Goal: Information Seeking & Learning: Compare options

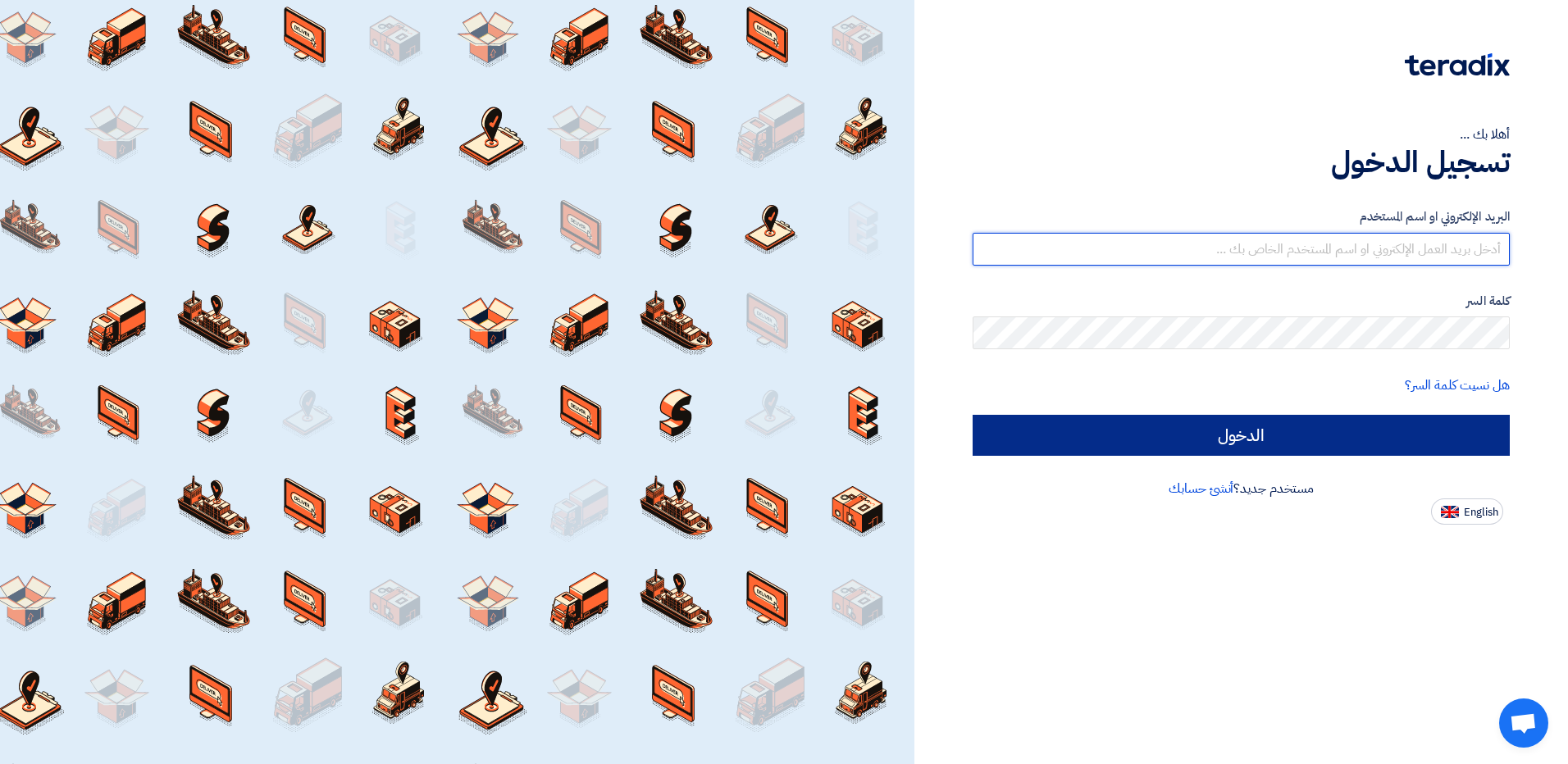
type input "[EMAIL_ADDRESS][DOMAIN_NAME]"
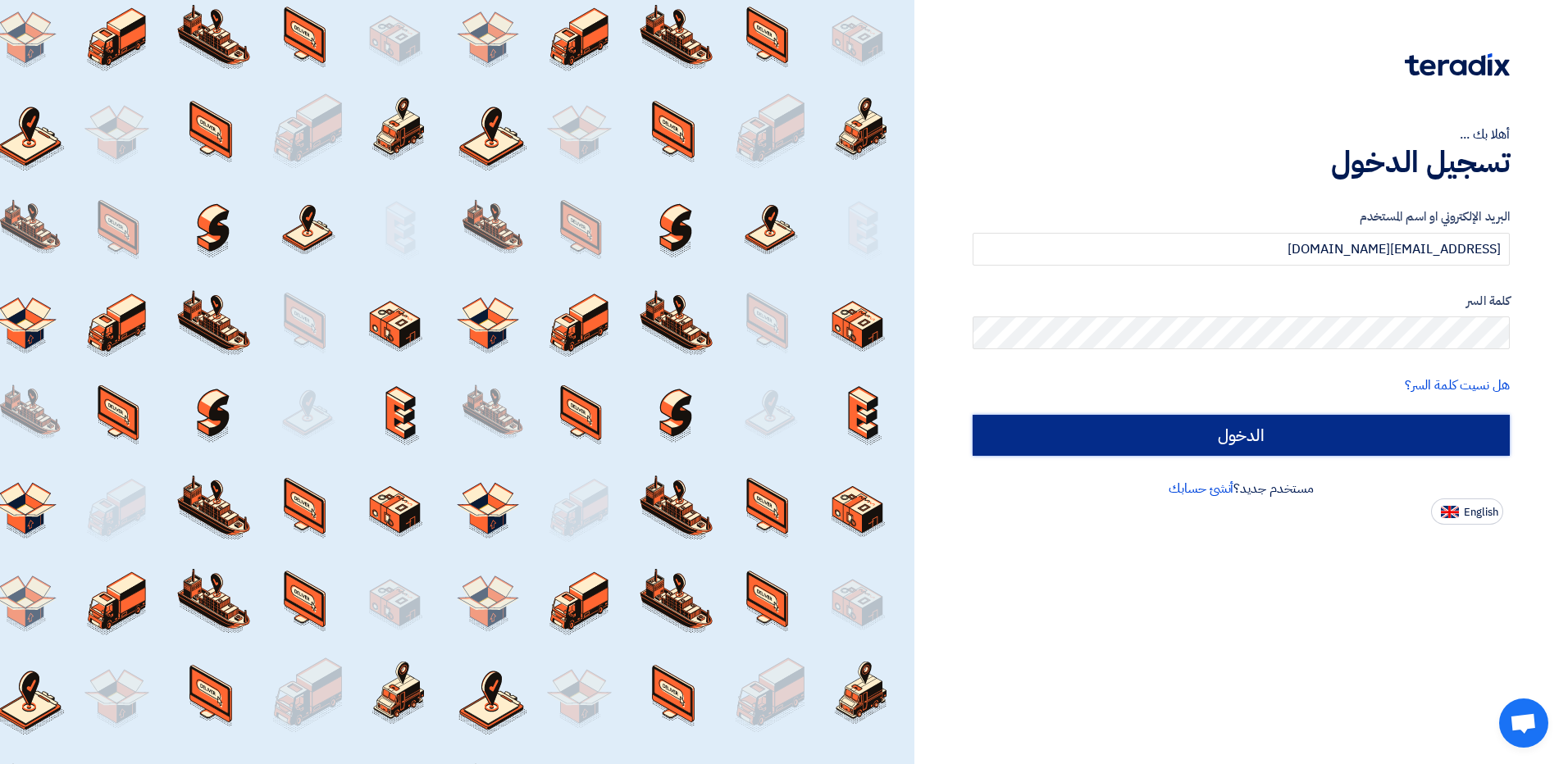
click at [1178, 422] on input "الدخول" at bounding box center [1241, 435] width 537 height 41
type input "Sign in"
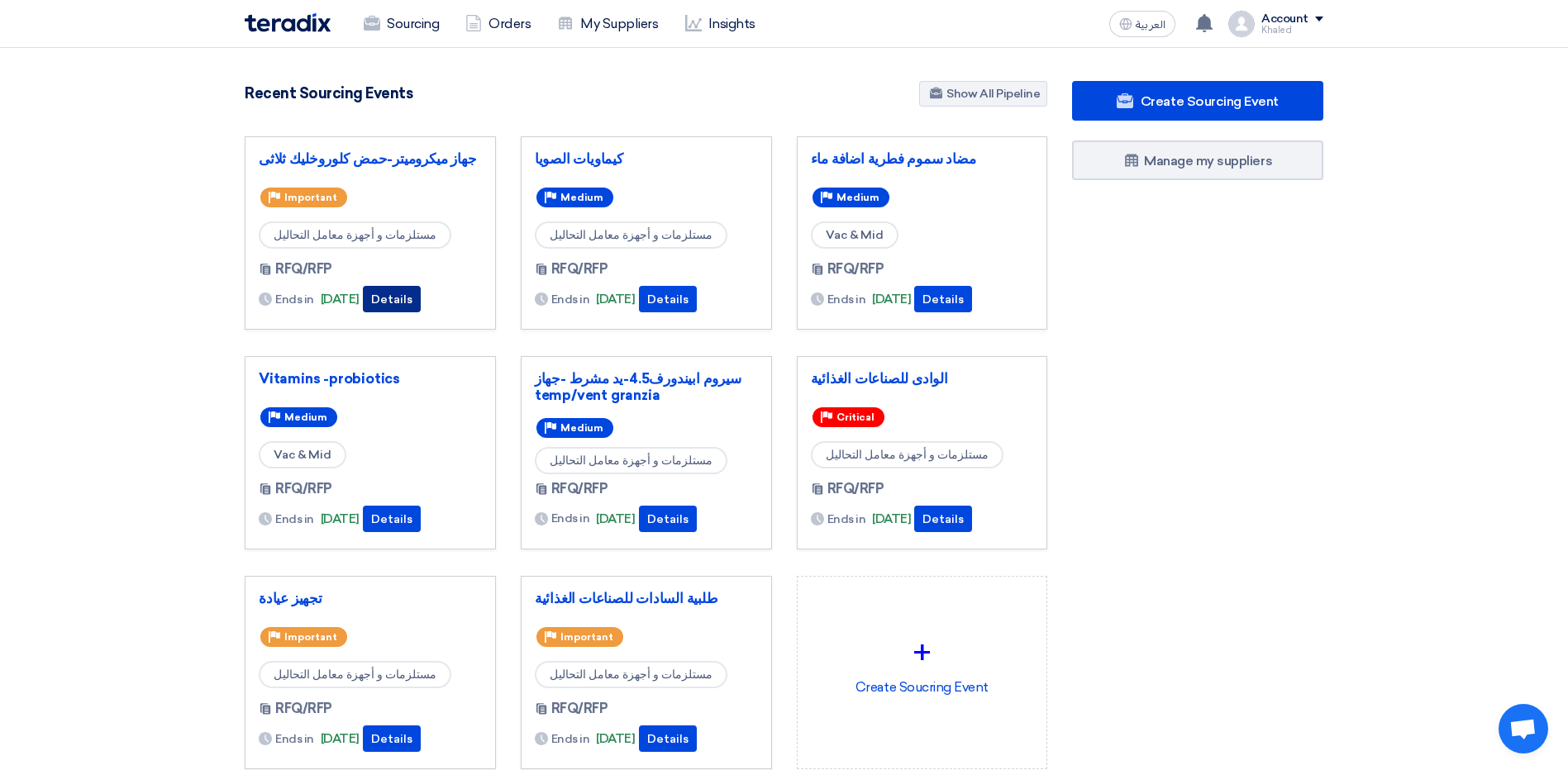
click at [421, 300] on button "Details" at bounding box center [392, 299] width 58 height 27
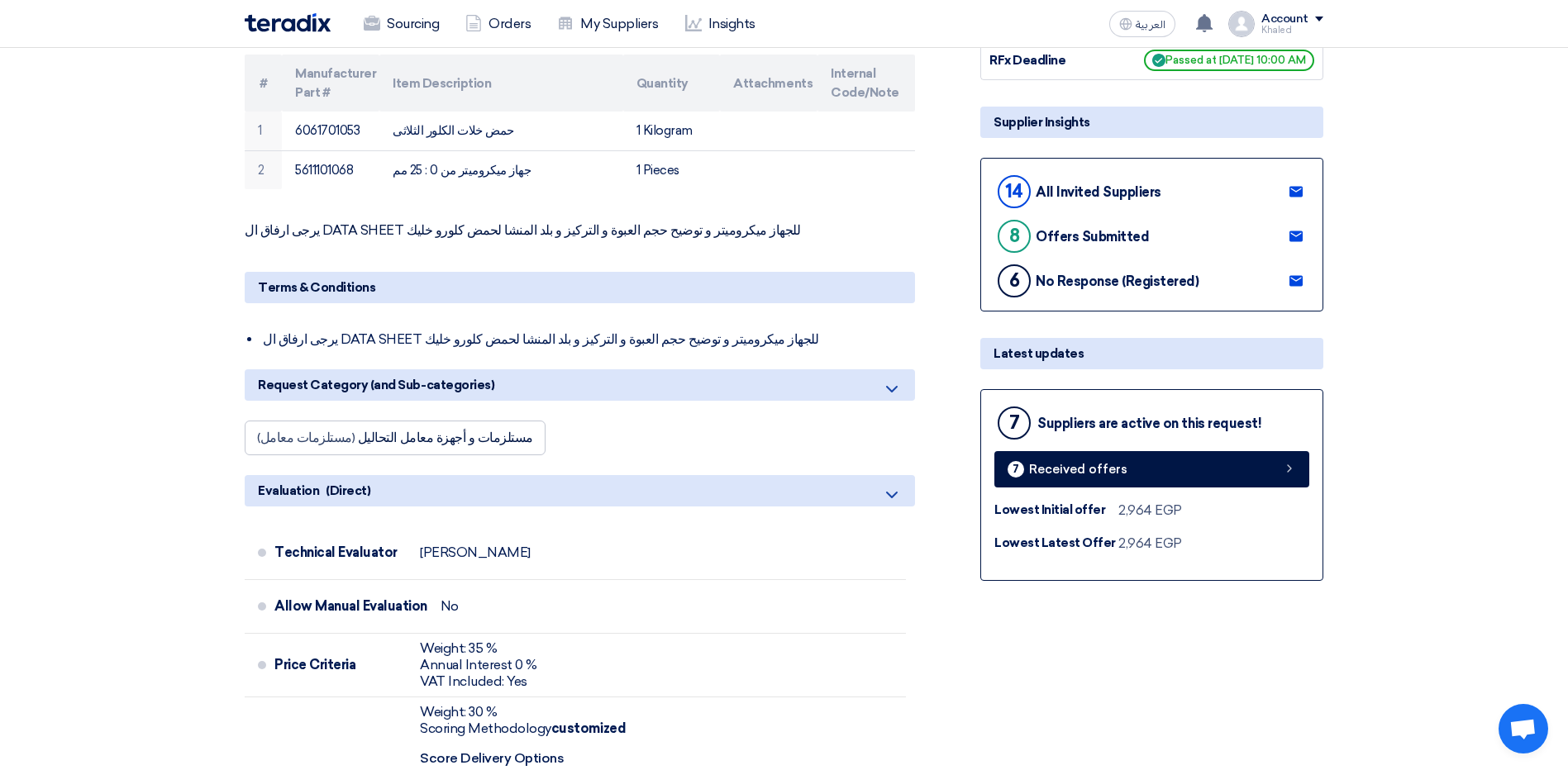
scroll to position [248, 0]
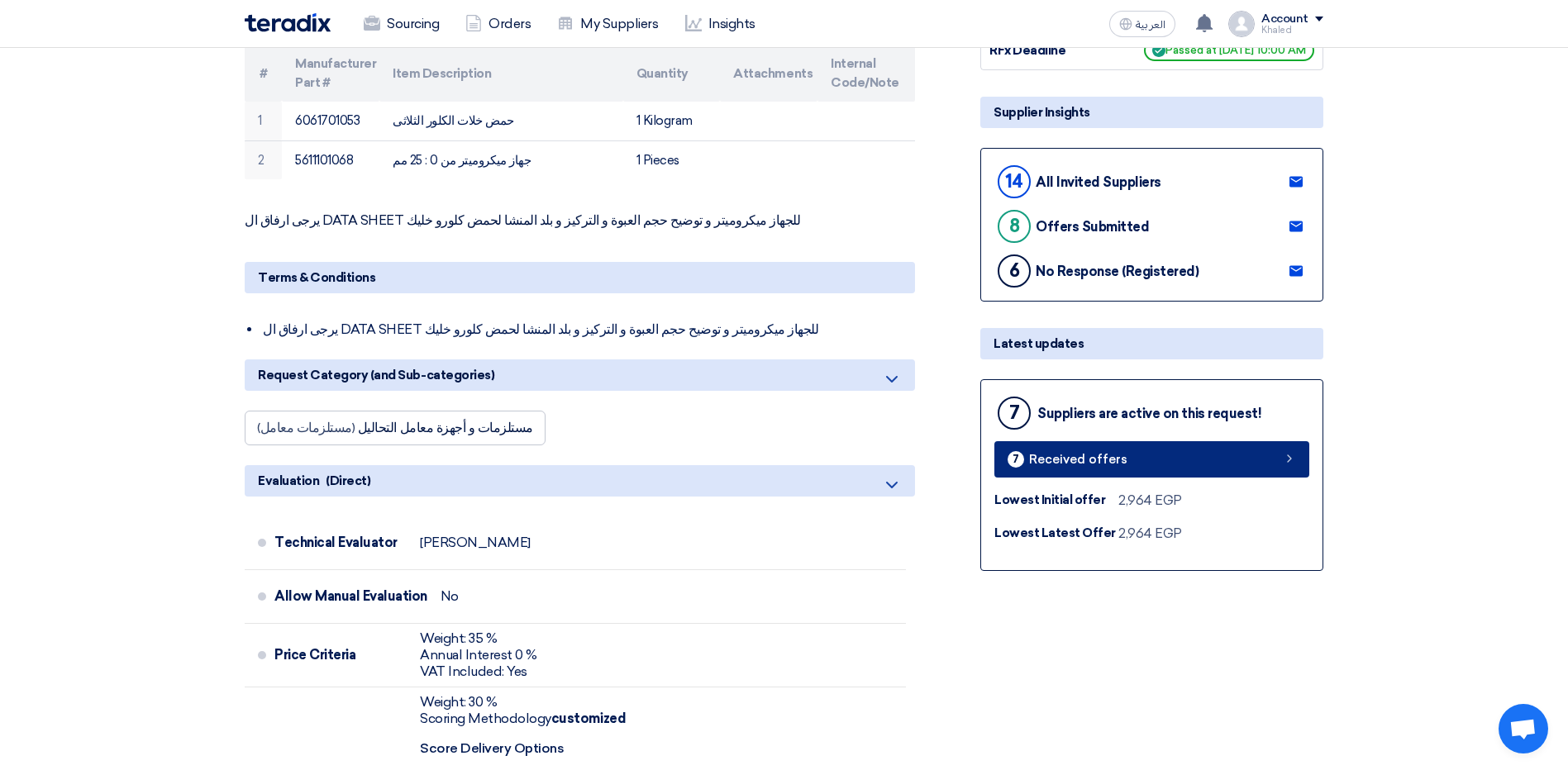
click at [1154, 458] on link "7 Received offers" at bounding box center [1152, 459] width 315 height 37
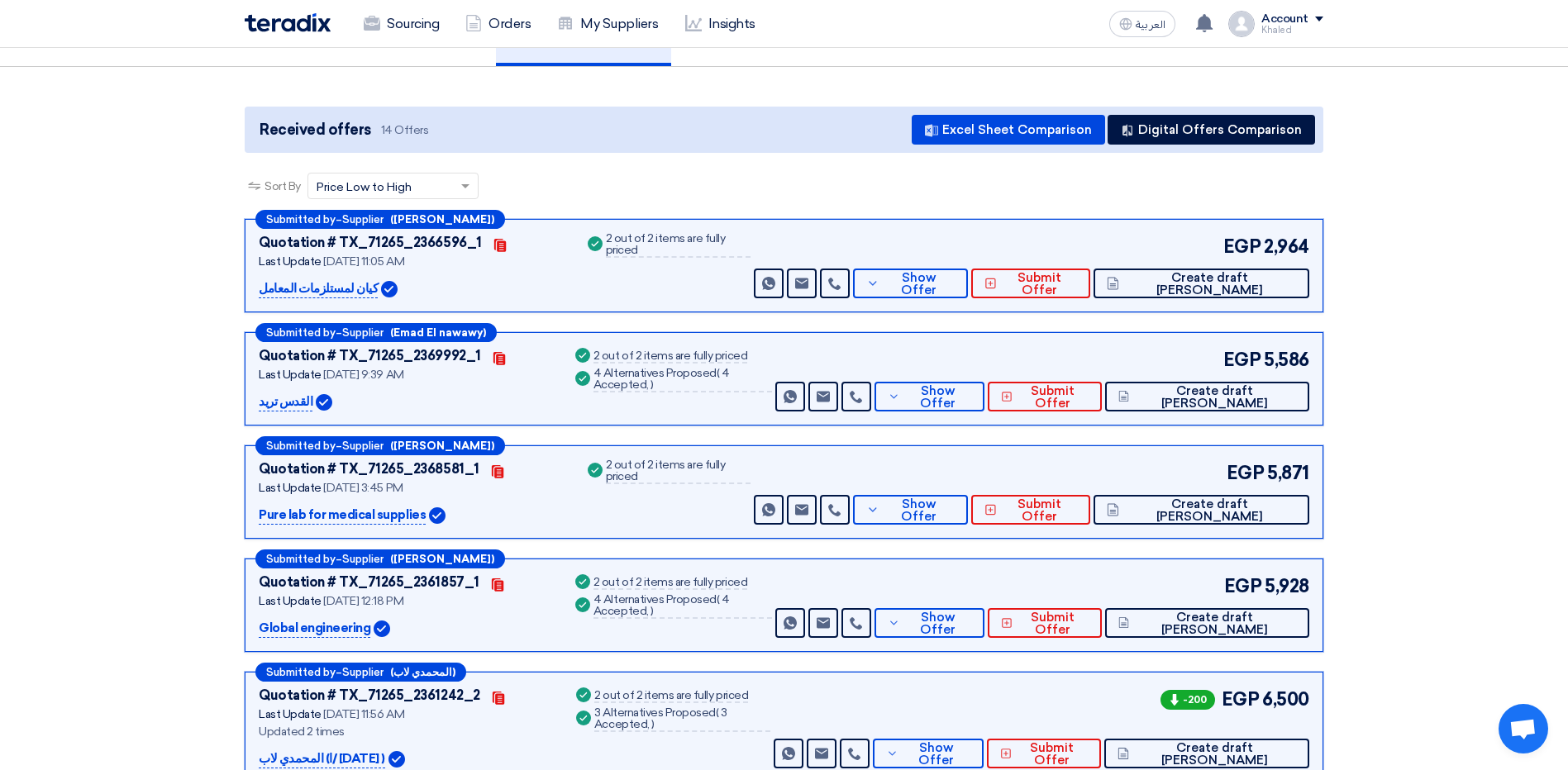
scroll to position [254, 0]
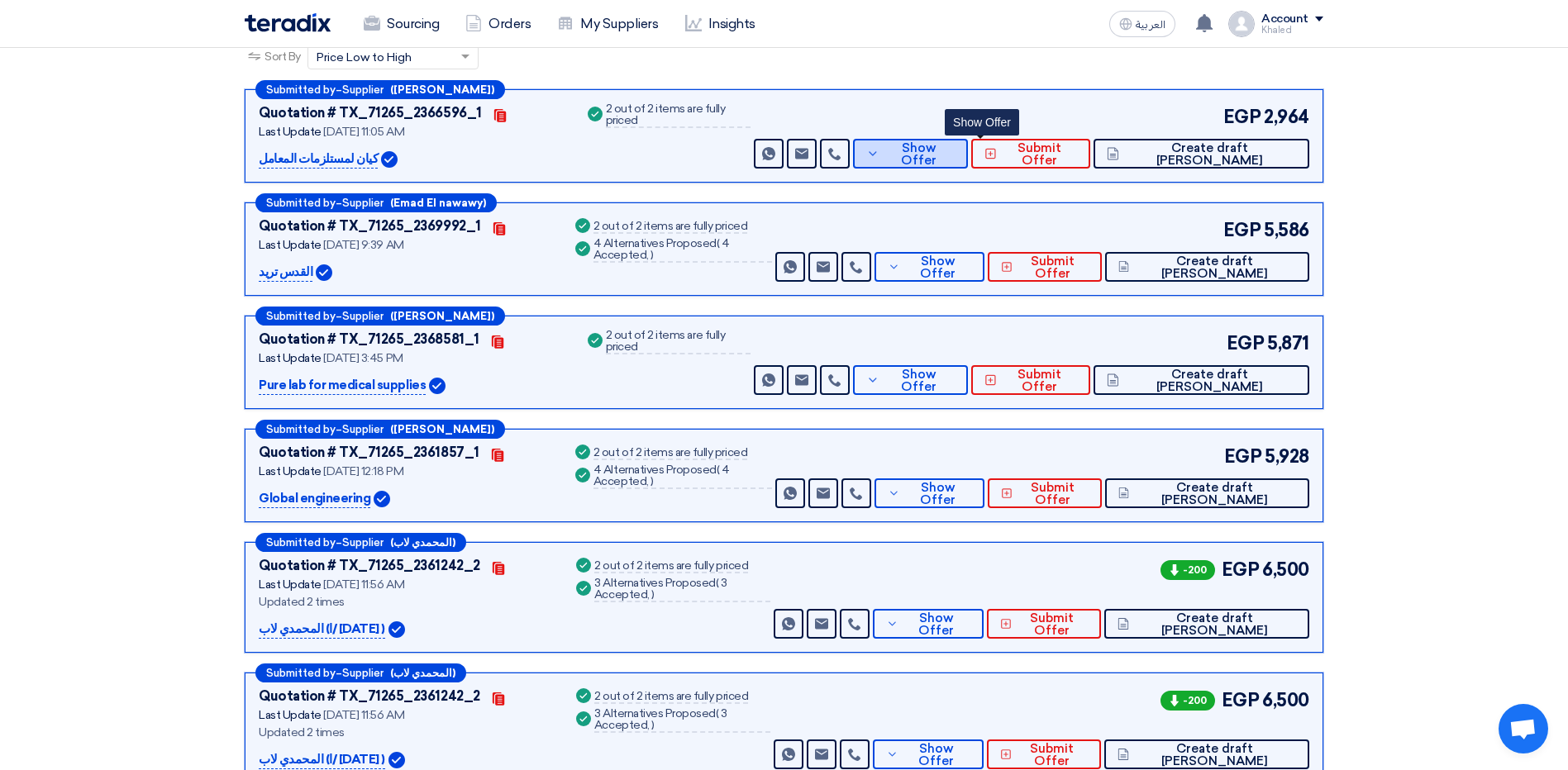
click at [956, 151] on span "Show Offer" at bounding box center [919, 154] width 72 height 25
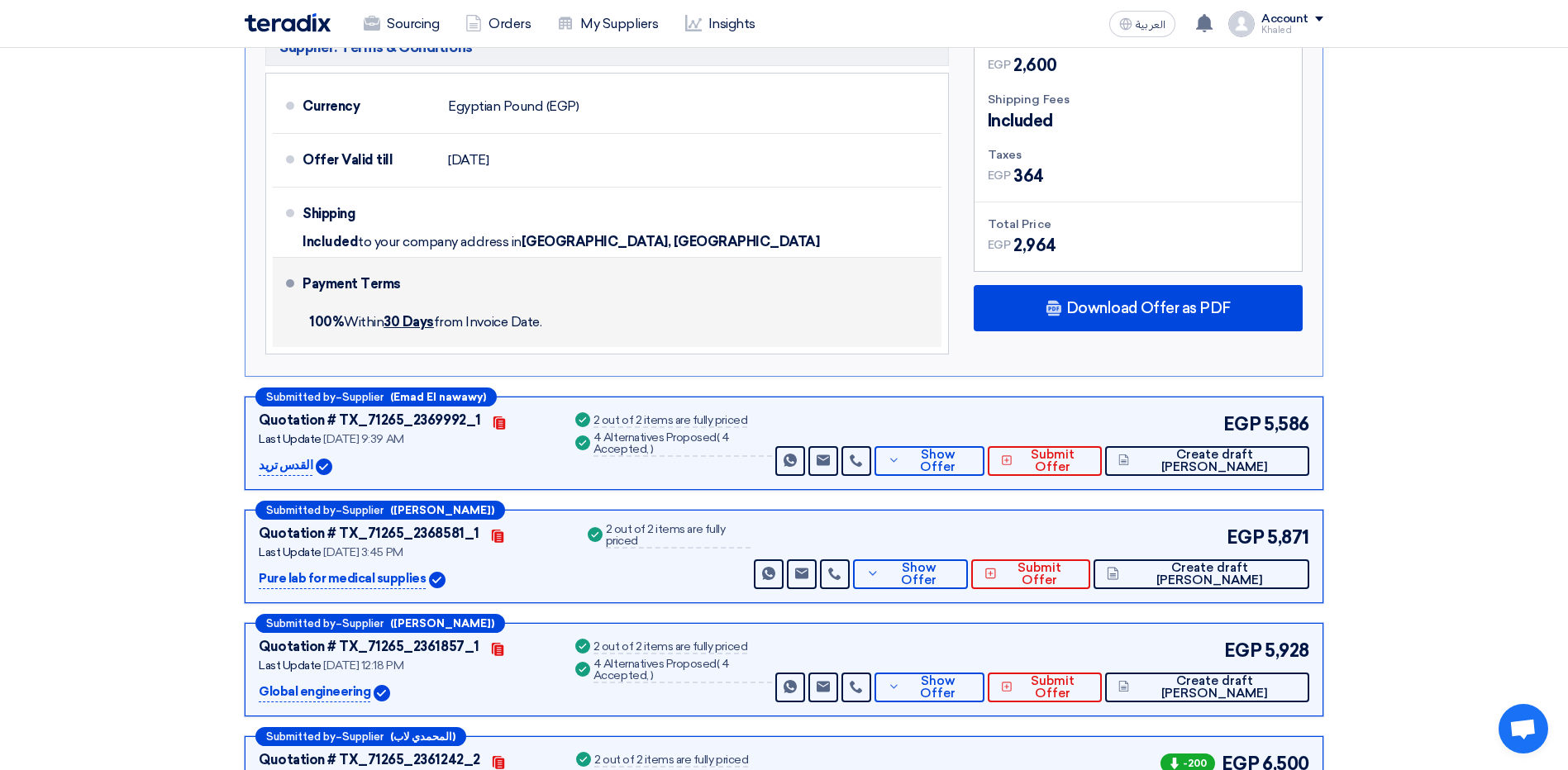
scroll to position [833, 0]
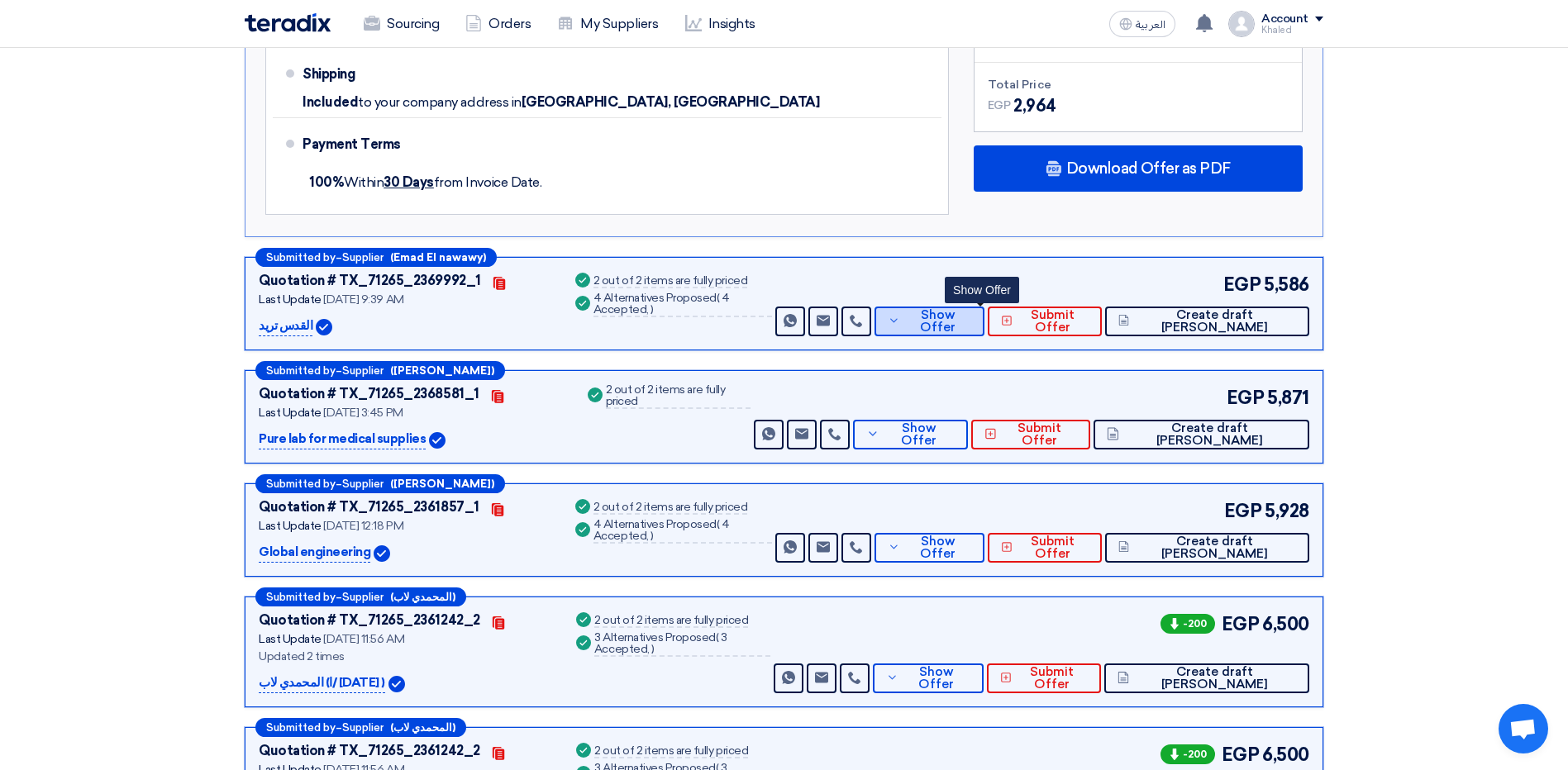
click at [900, 326] on icon at bounding box center [894, 320] width 13 height 13
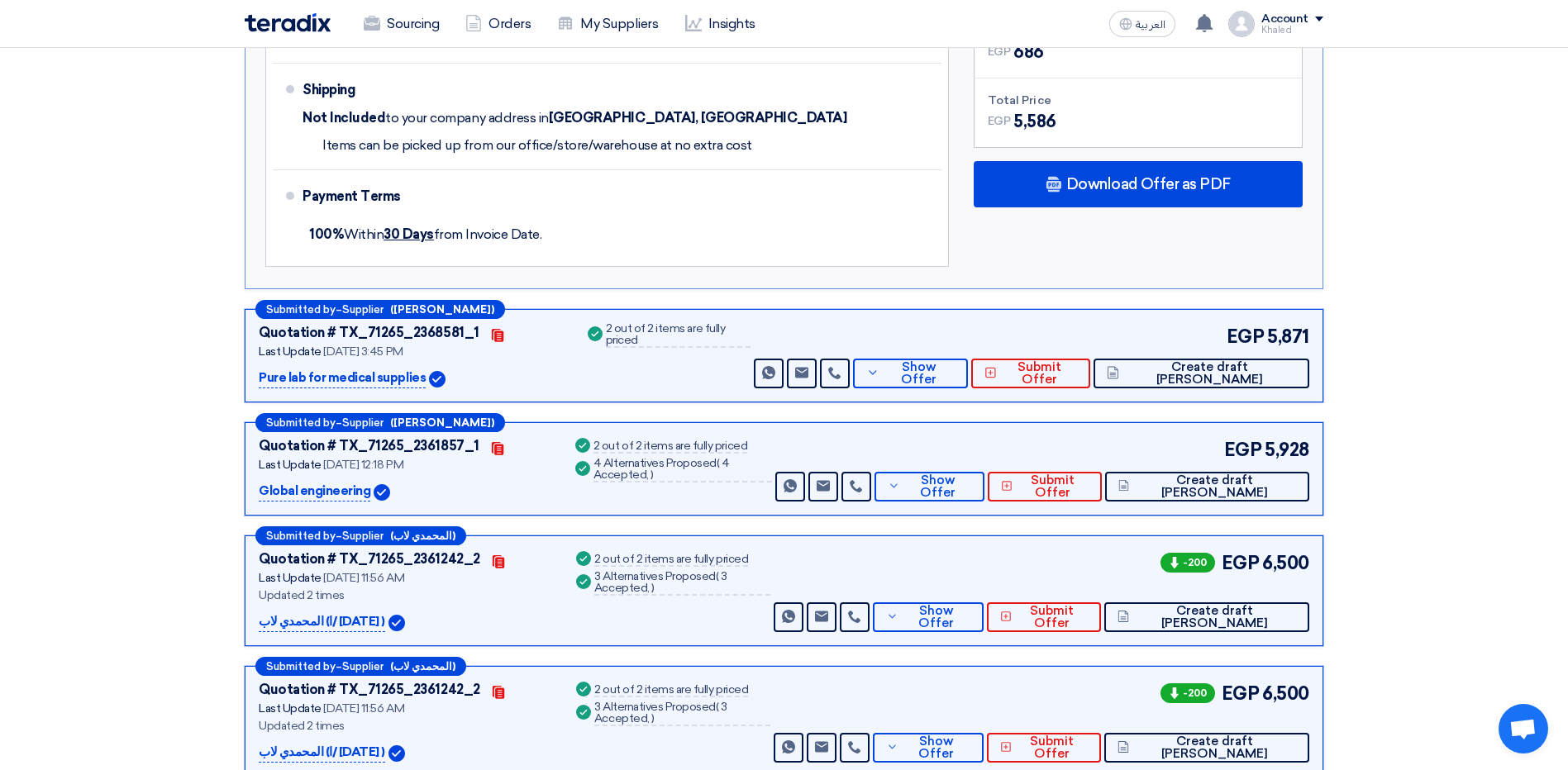
scroll to position [998, 0]
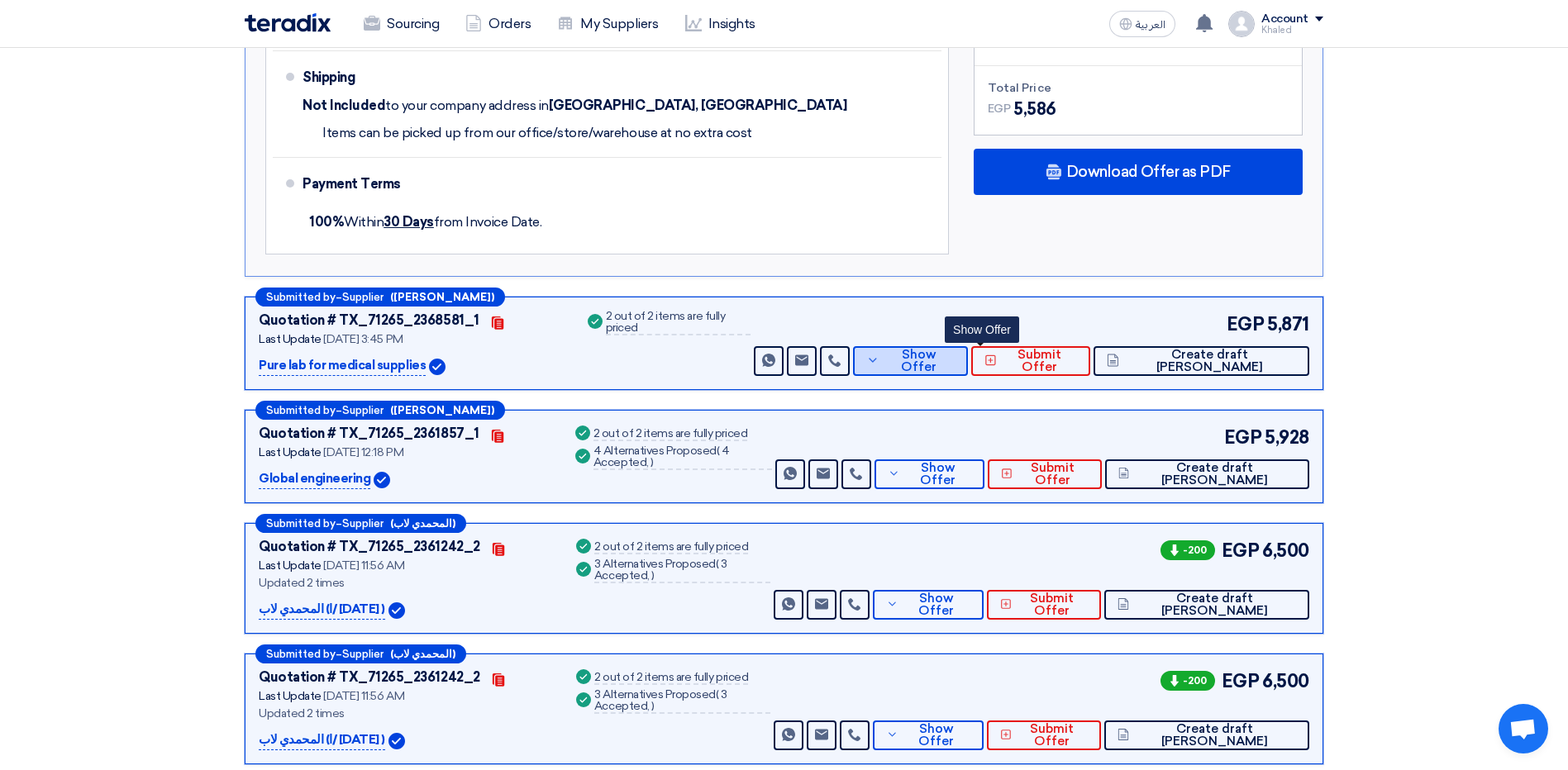
click at [879, 354] on icon at bounding box center [873, 360] width 13 height 13
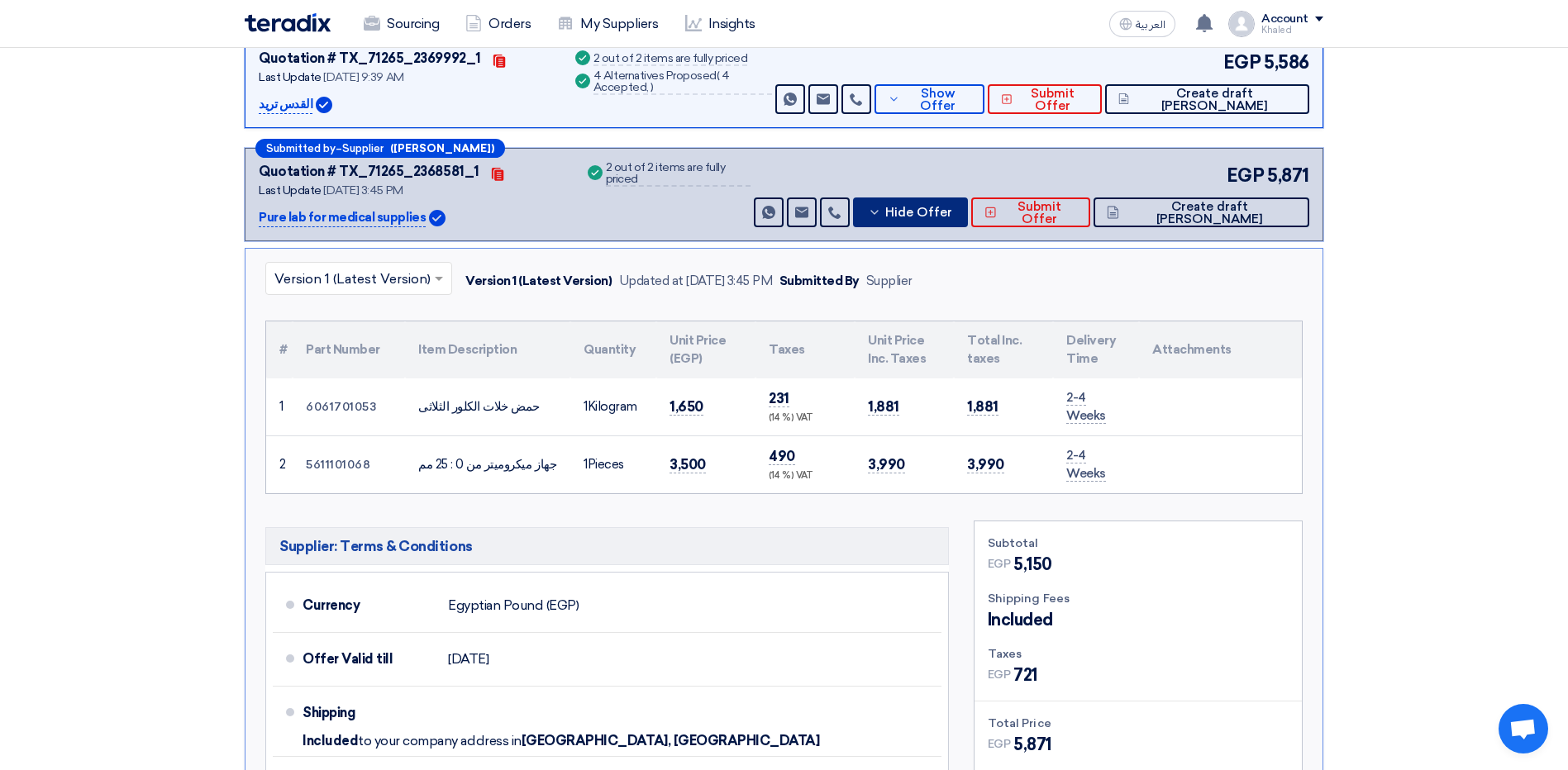
scroll to position [420, 0]
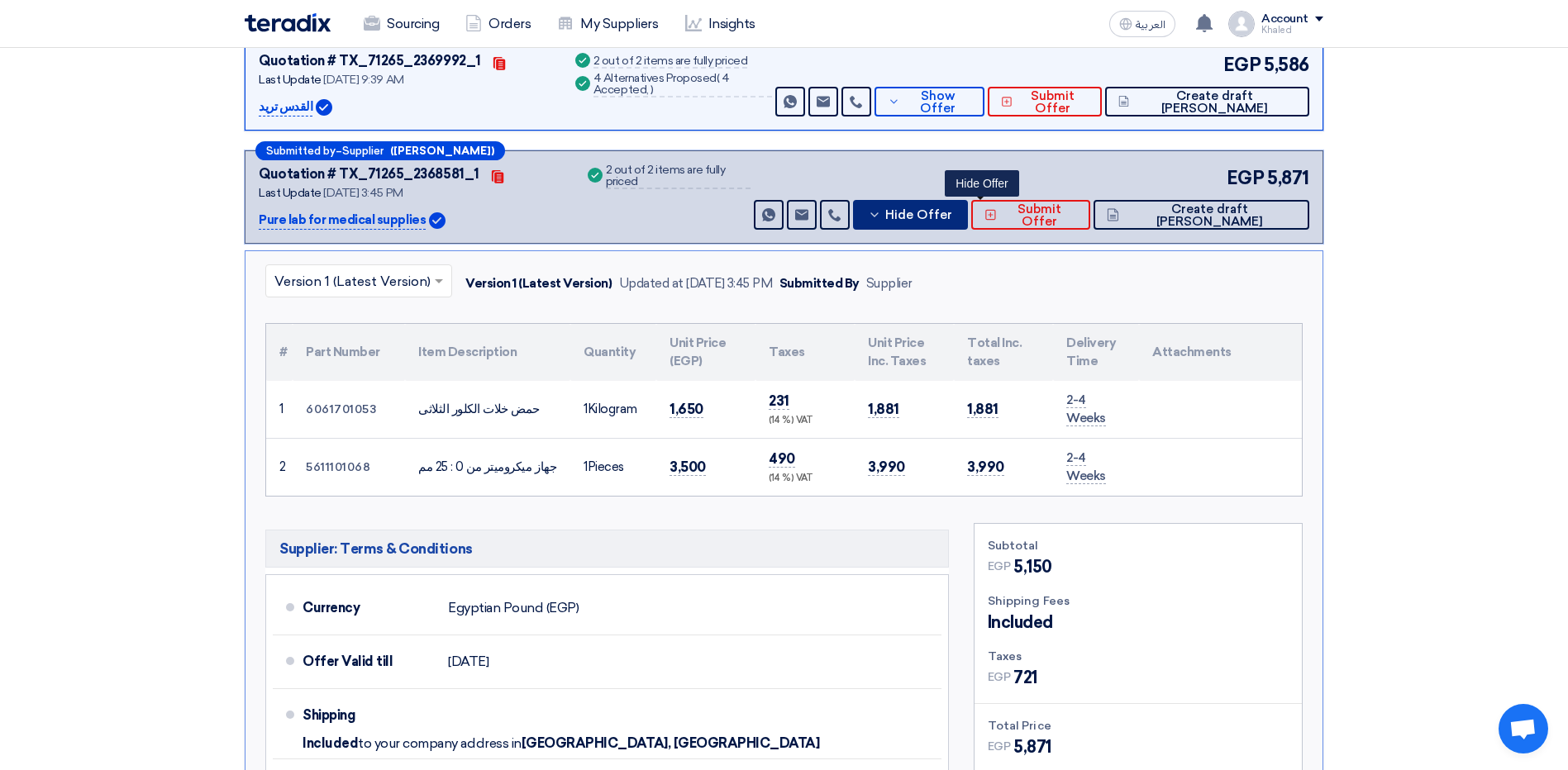
click at [968, 204] on button "Hide Offer" at bounding box center [910, 215] width 115 height 30
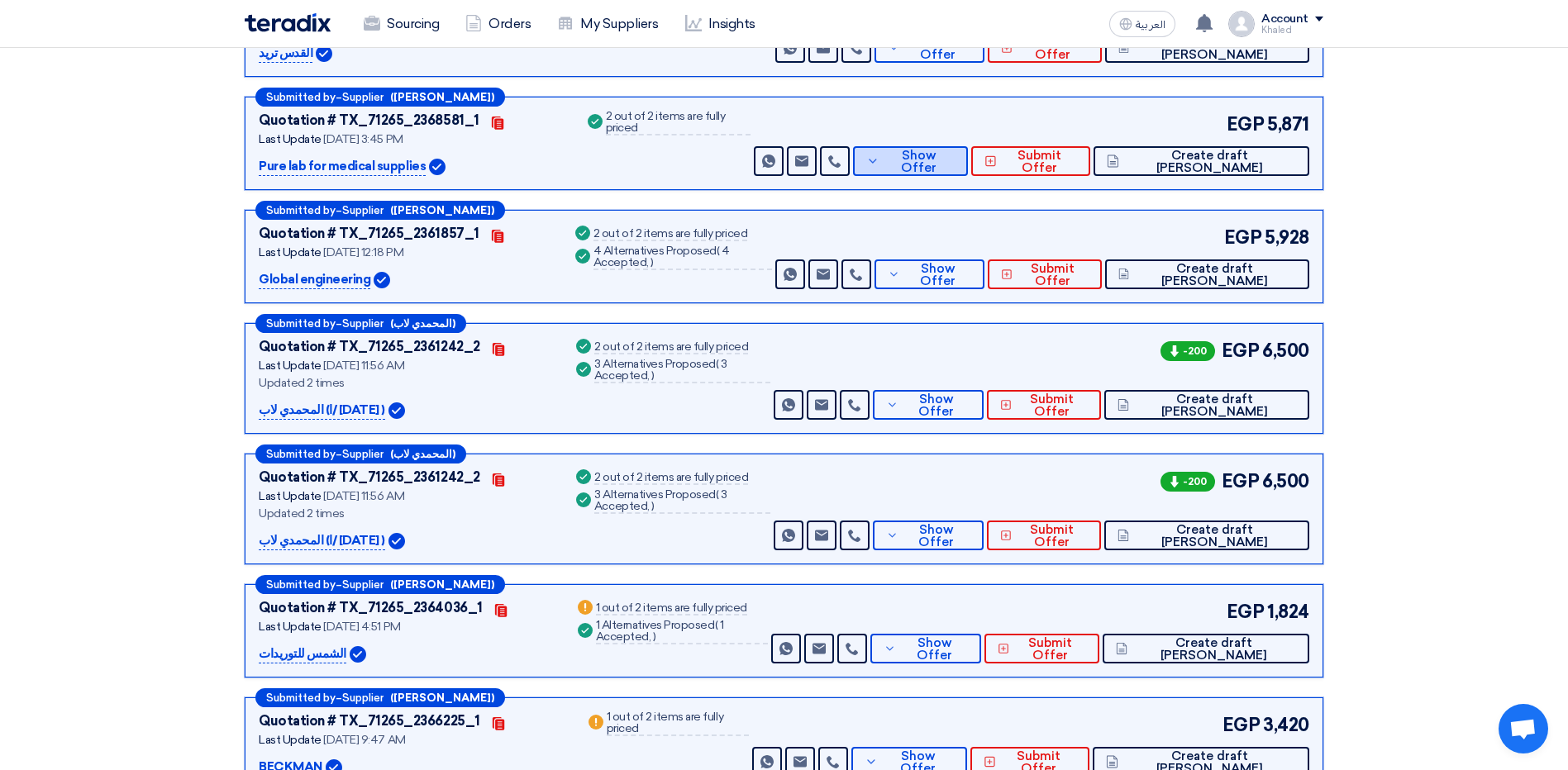
scroll to position [502, 0]
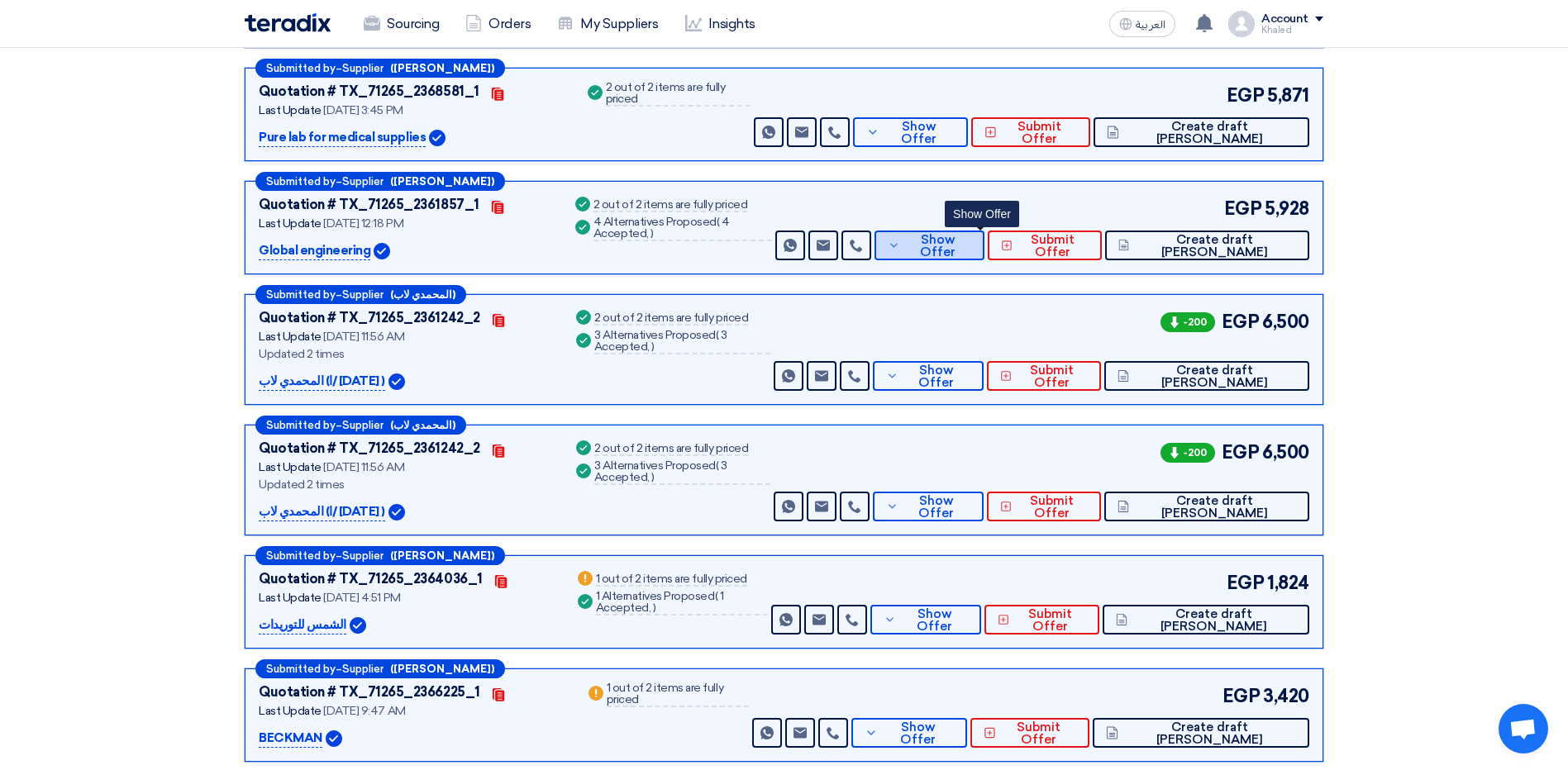
click at [958, 252] on button "Show Offer" at bounding box center [929, 245] width 110 height 30
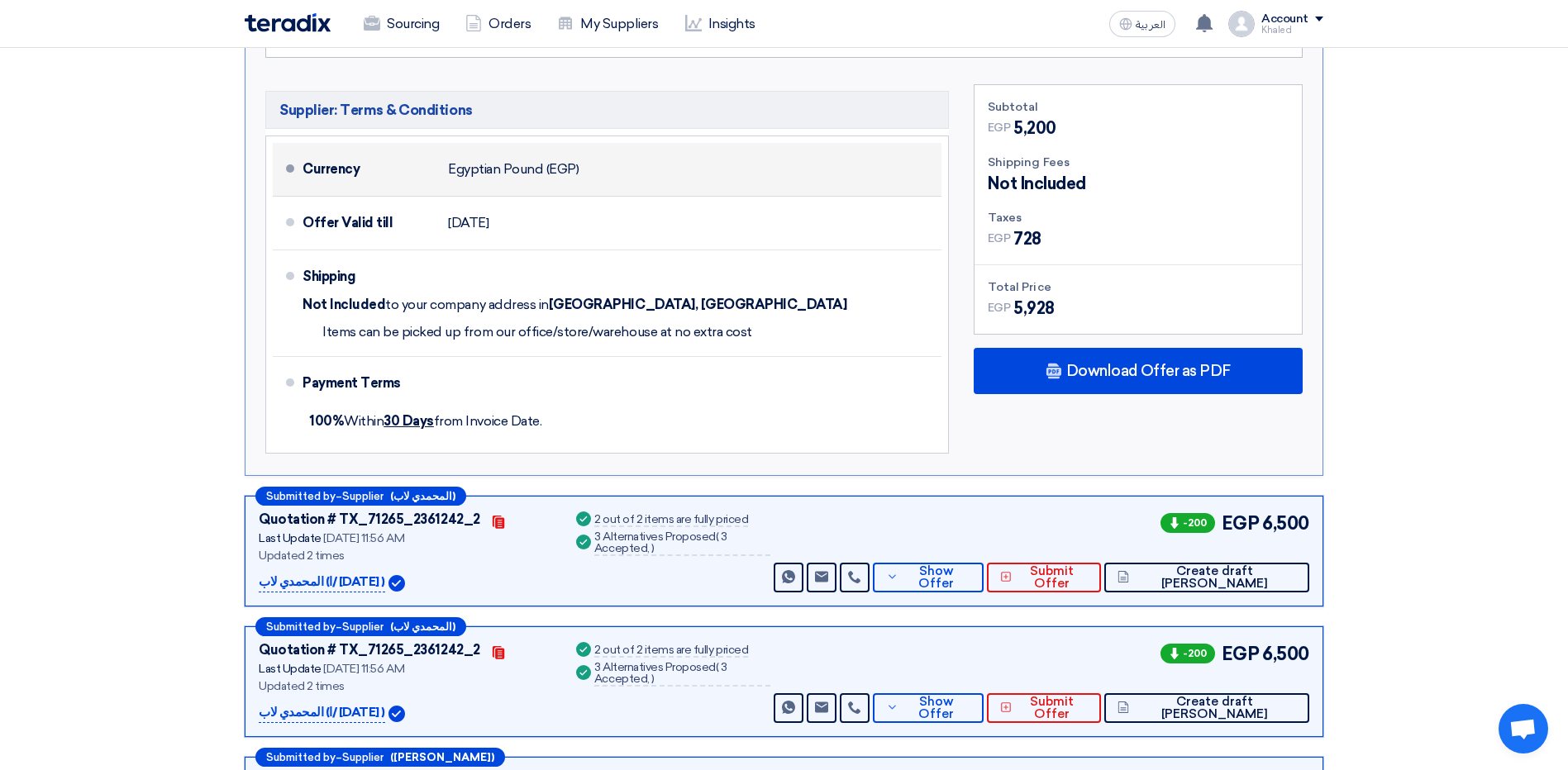
scroll to position [1163, 0]
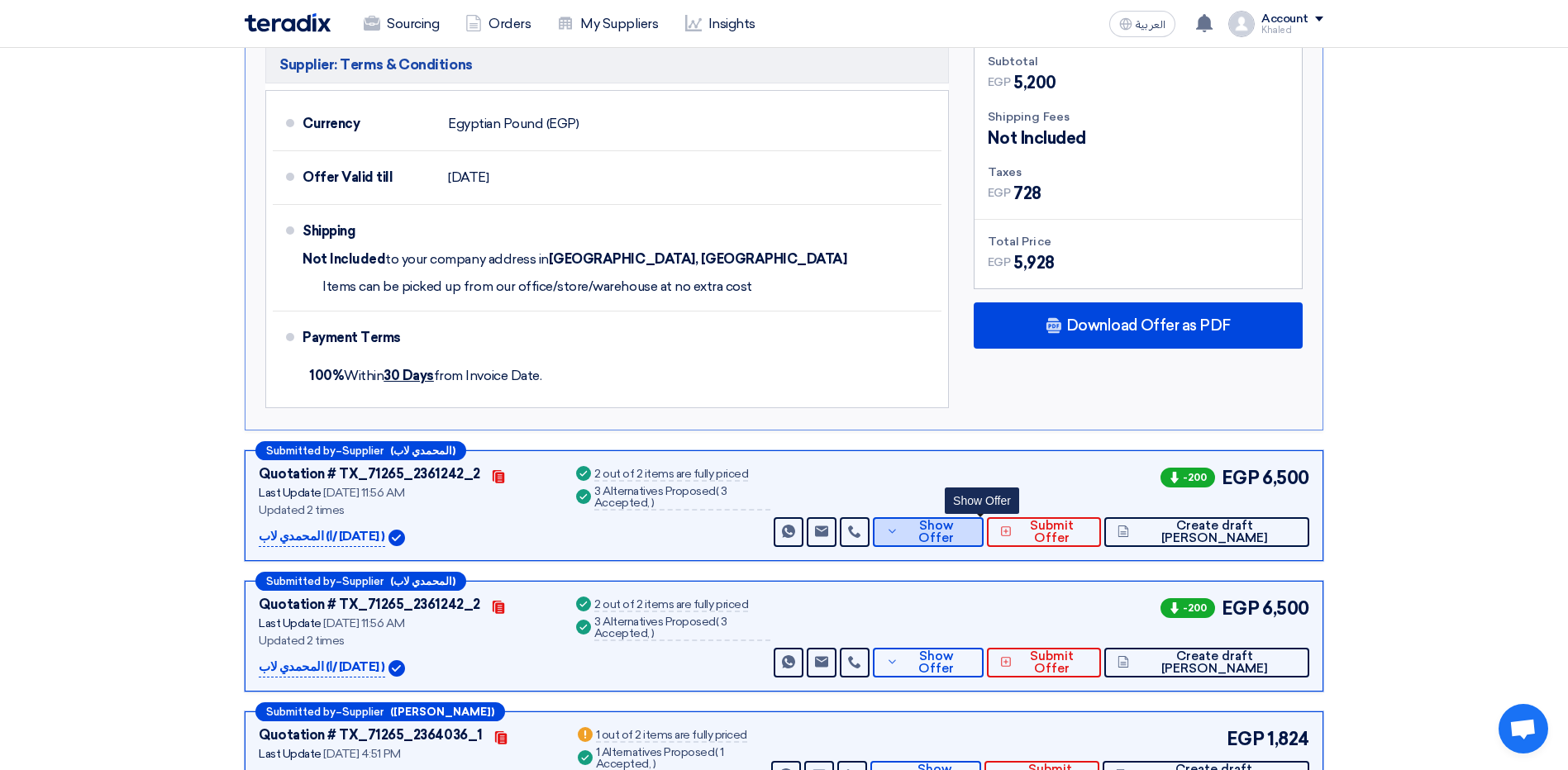
click at [950, 518] on button "Show Offer" at bounding box center [928, 532] width 111 height 30
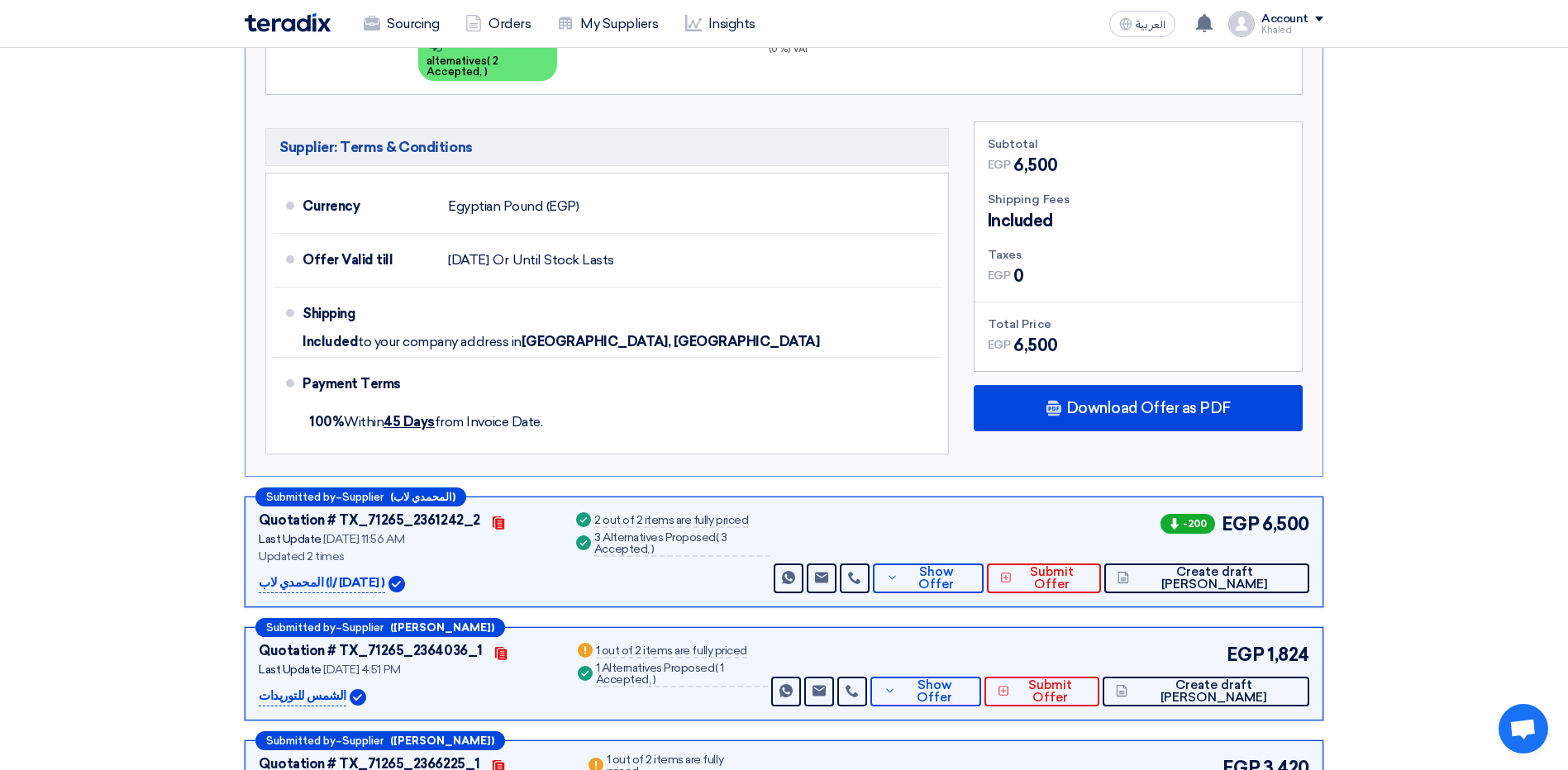
scroll to position [833, 0]
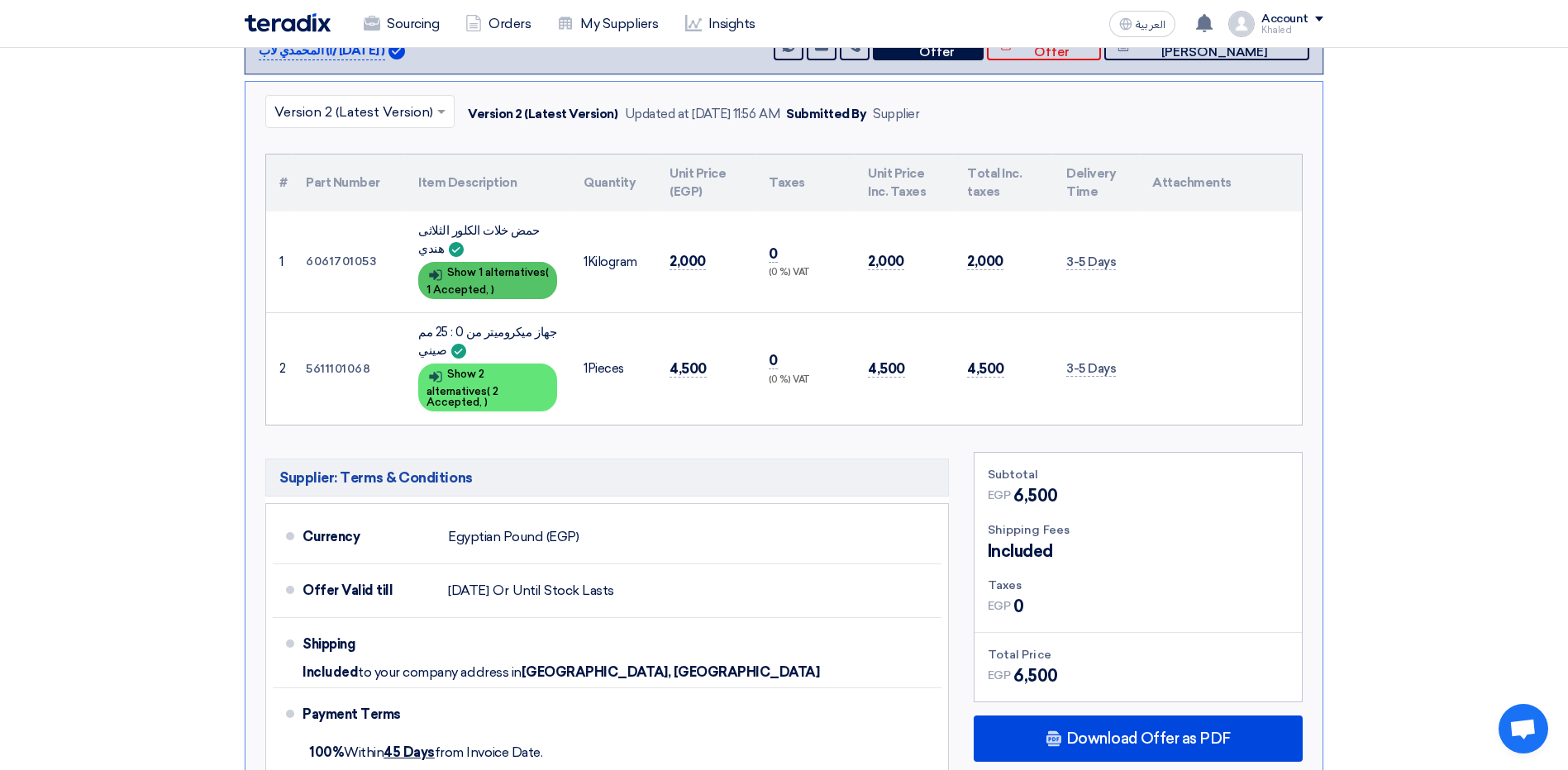
click at [570, 284] on td "1 Kilogram" at bounding box center [613, 262] width 86 height 102
click at [541, 283] on div "Show details Show 1 alternatives ( 1 Accepted, )" at bounding box center [488, 280] width 139 height 37
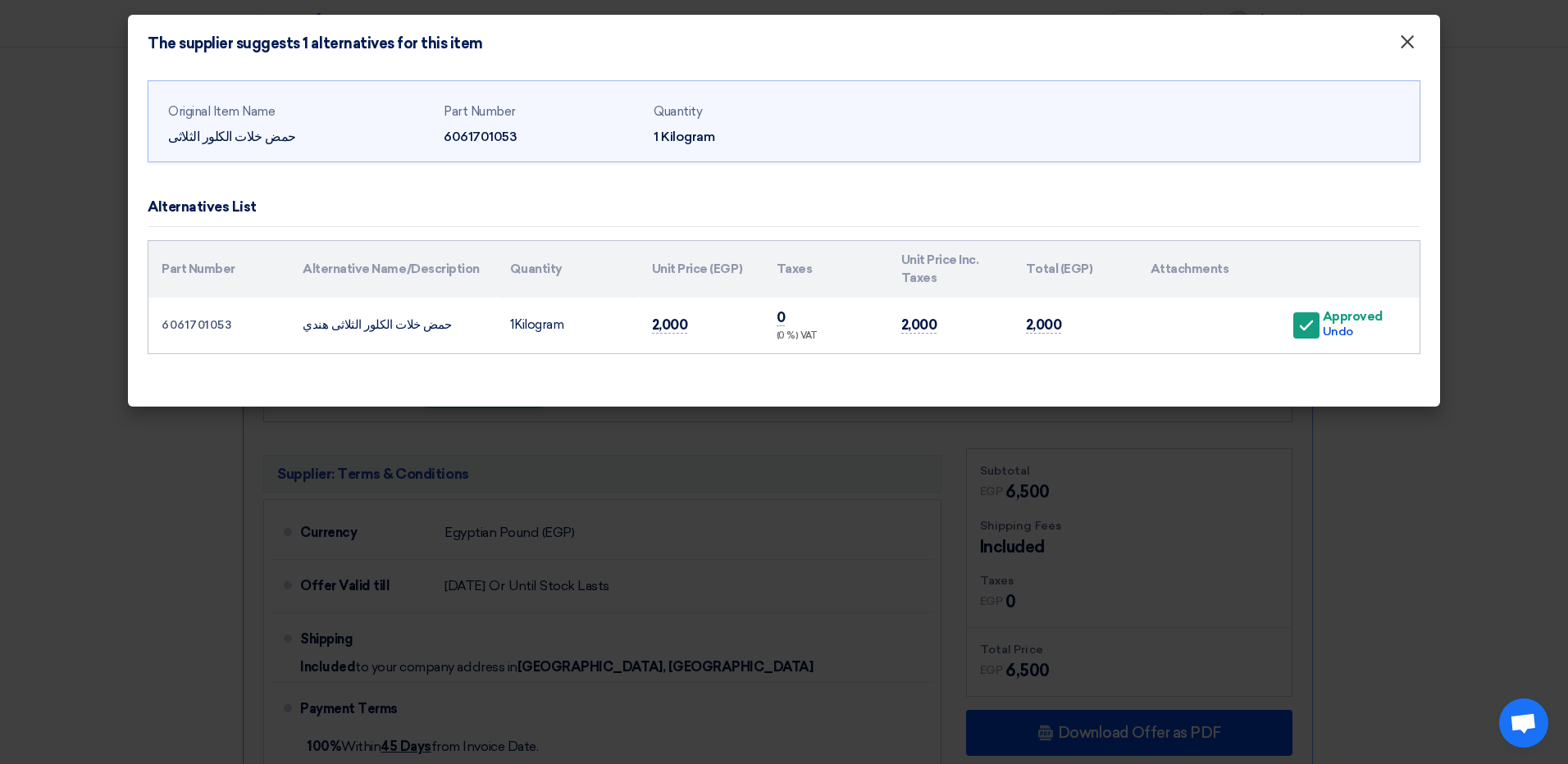
click at [1412, 43] on span "×" at bounding box center [1406, 46] width 16 height 33
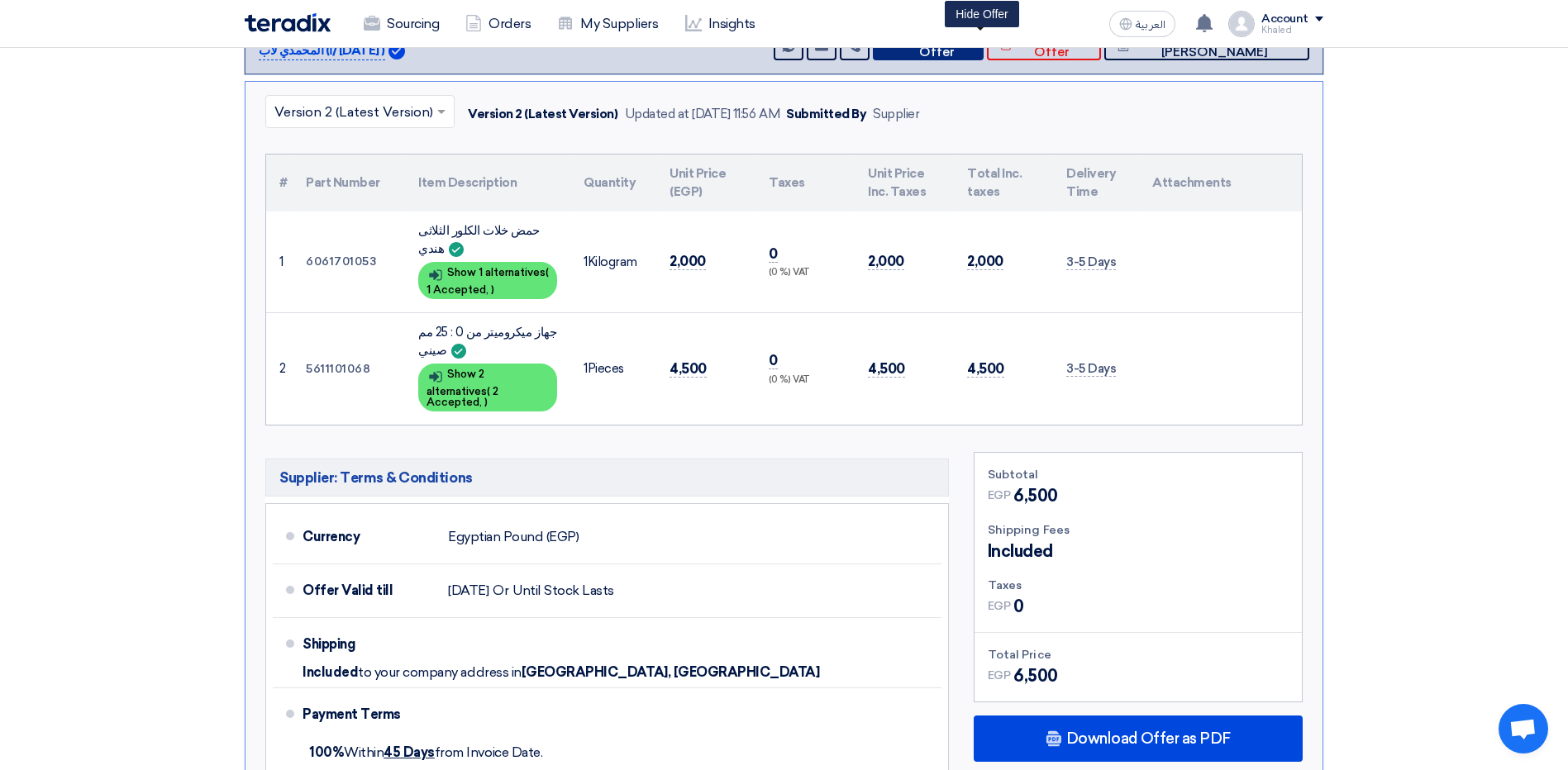
click at [983, 55] on button "Hide Offer" at bounding box center [928, 45] width 111 height 30
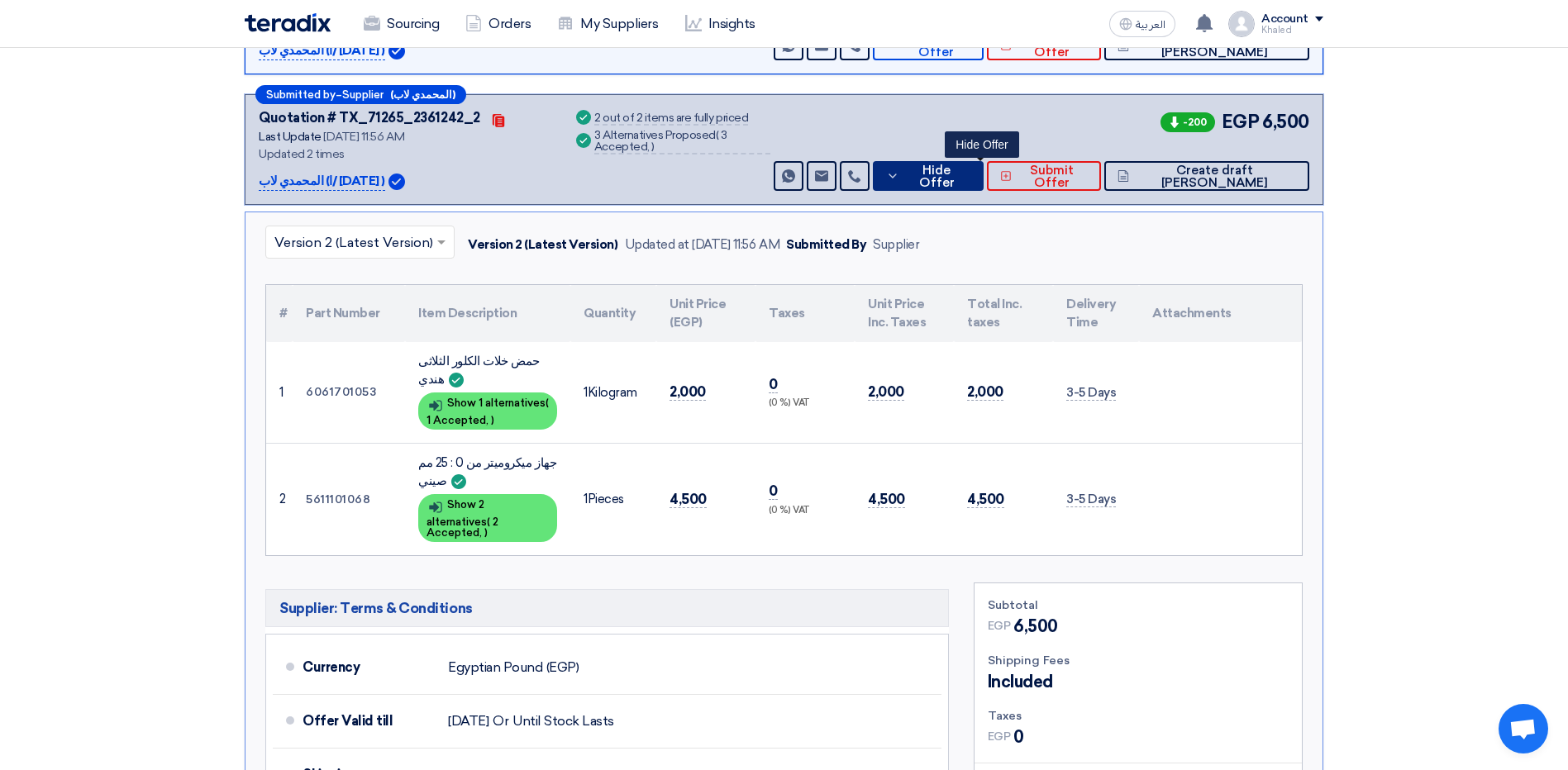
click at [974, 190] on button "Hide Offer" at bounding box center [928, 176] width 111 height 30
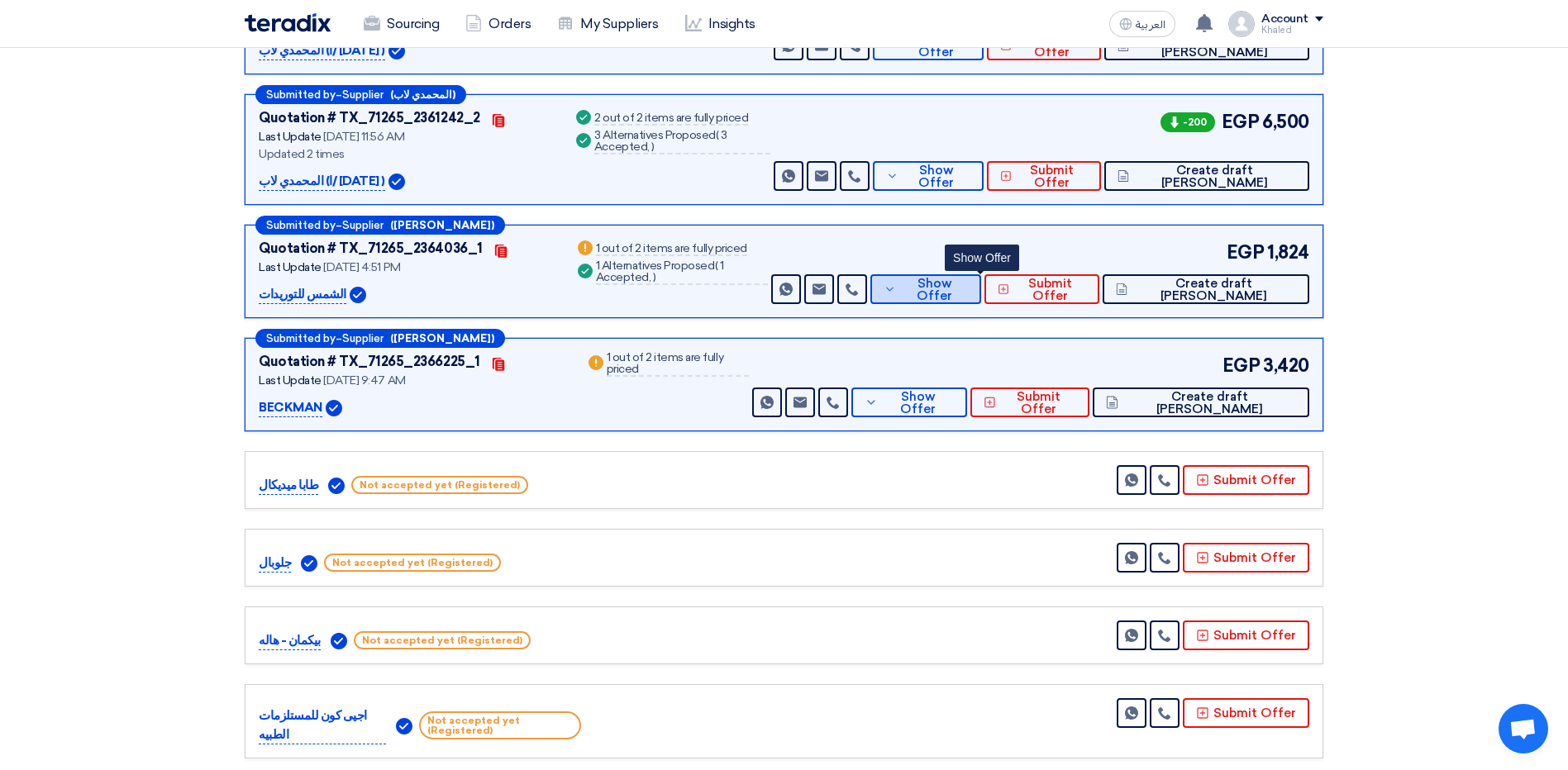
click at [978, 275] on button "Show Offer" at bounding box center [925, 289] width 111 height 30
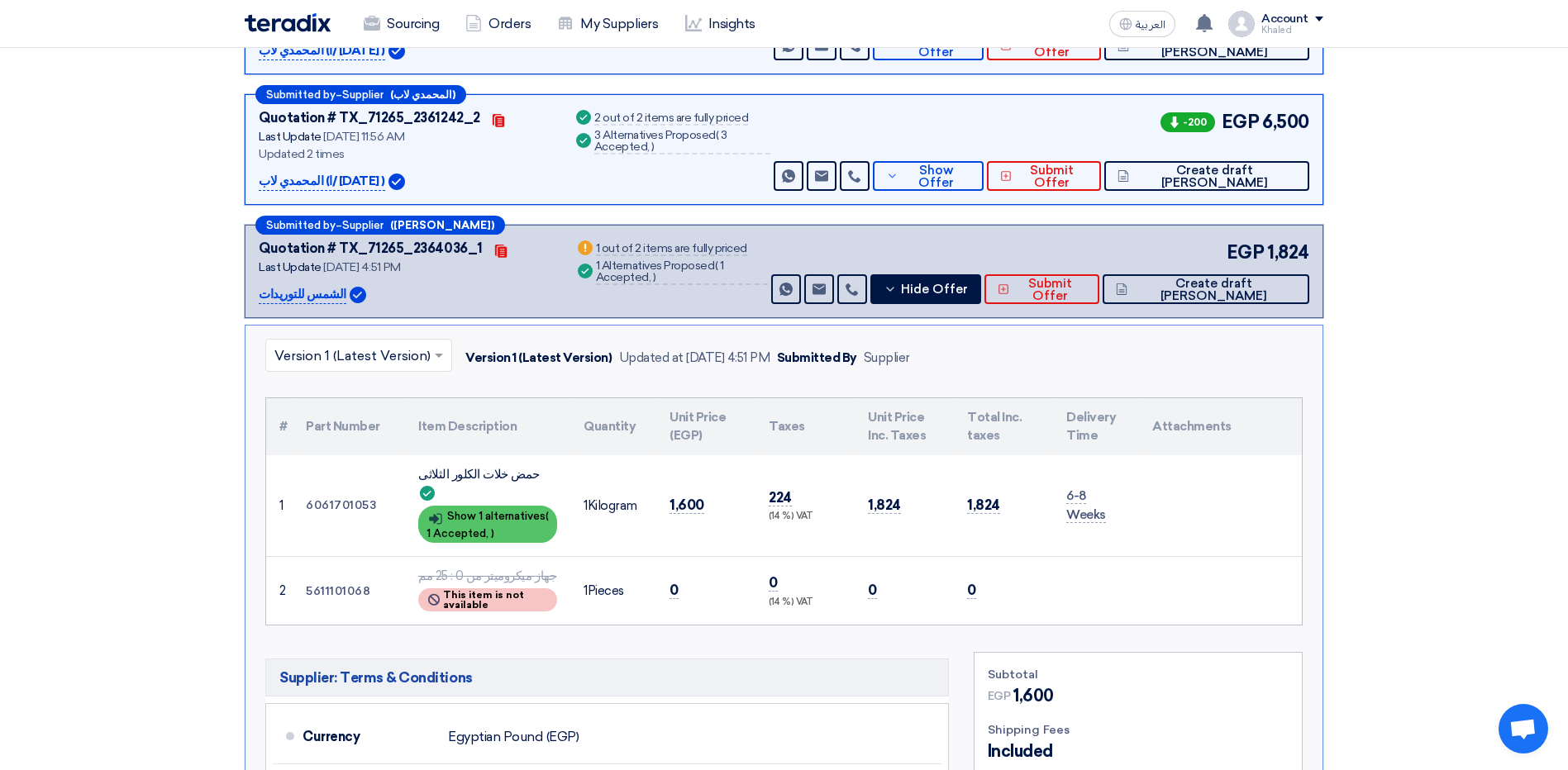
click at [497, 506] on div "Show details Show 1 alternatives ( 1 Accepted, )" at bounding box center [488, 524] width 139 height 37
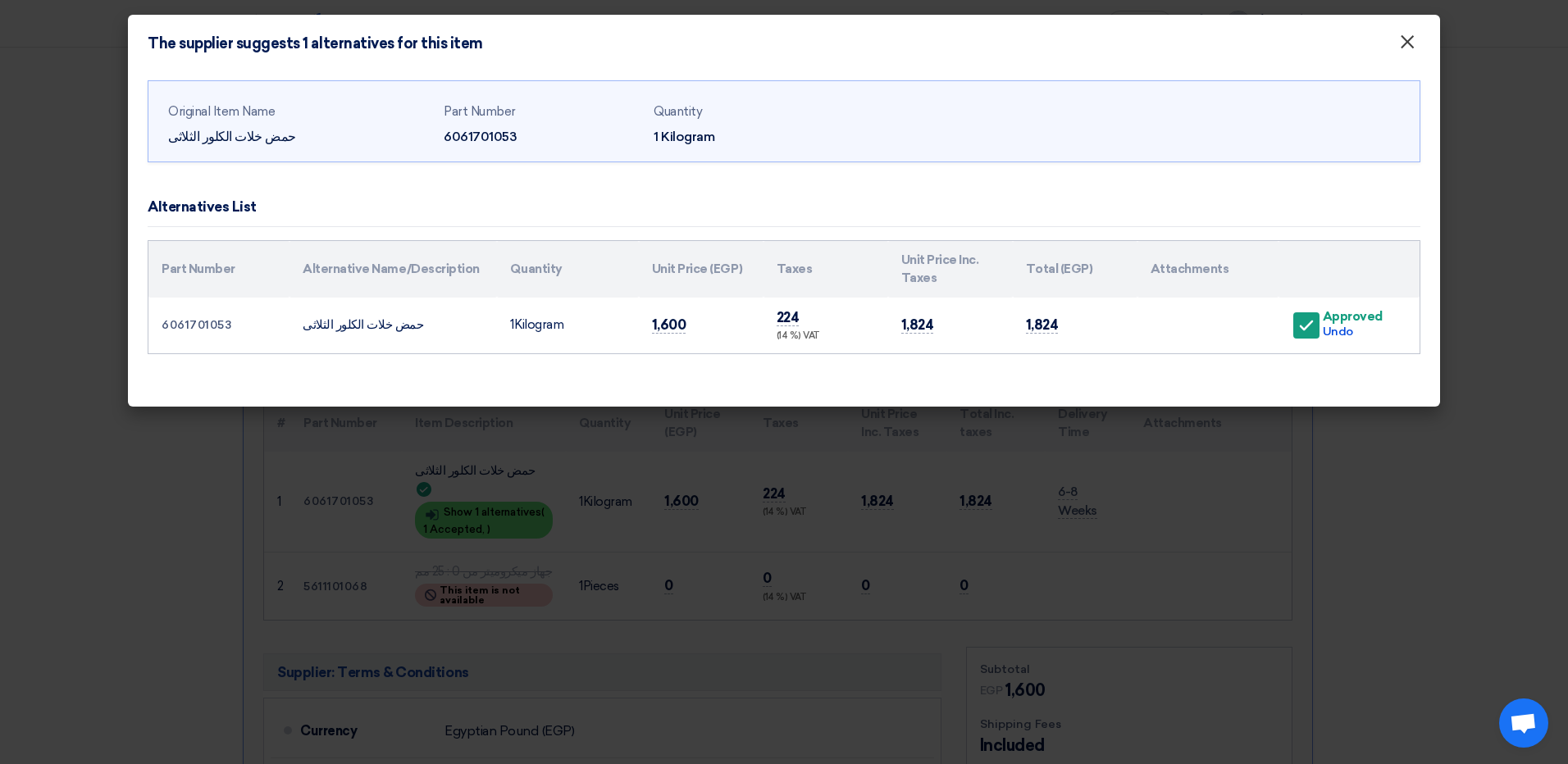
click at [1414, 46] on span "×" at bounding box center [1406, 46] width 16 height 33
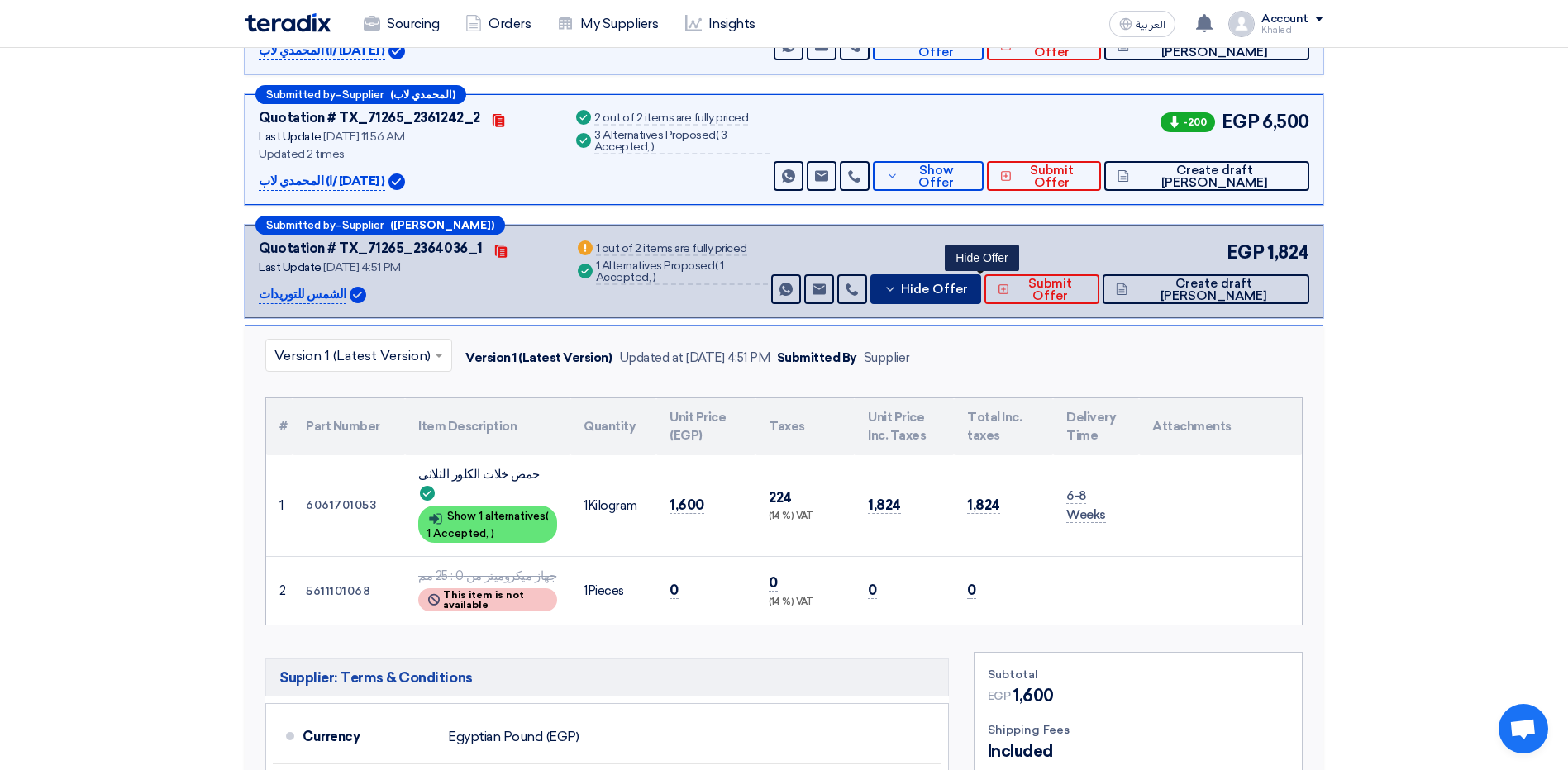
click at [897, 284] on icon at bounding box center [890, 289] width 13 height 13
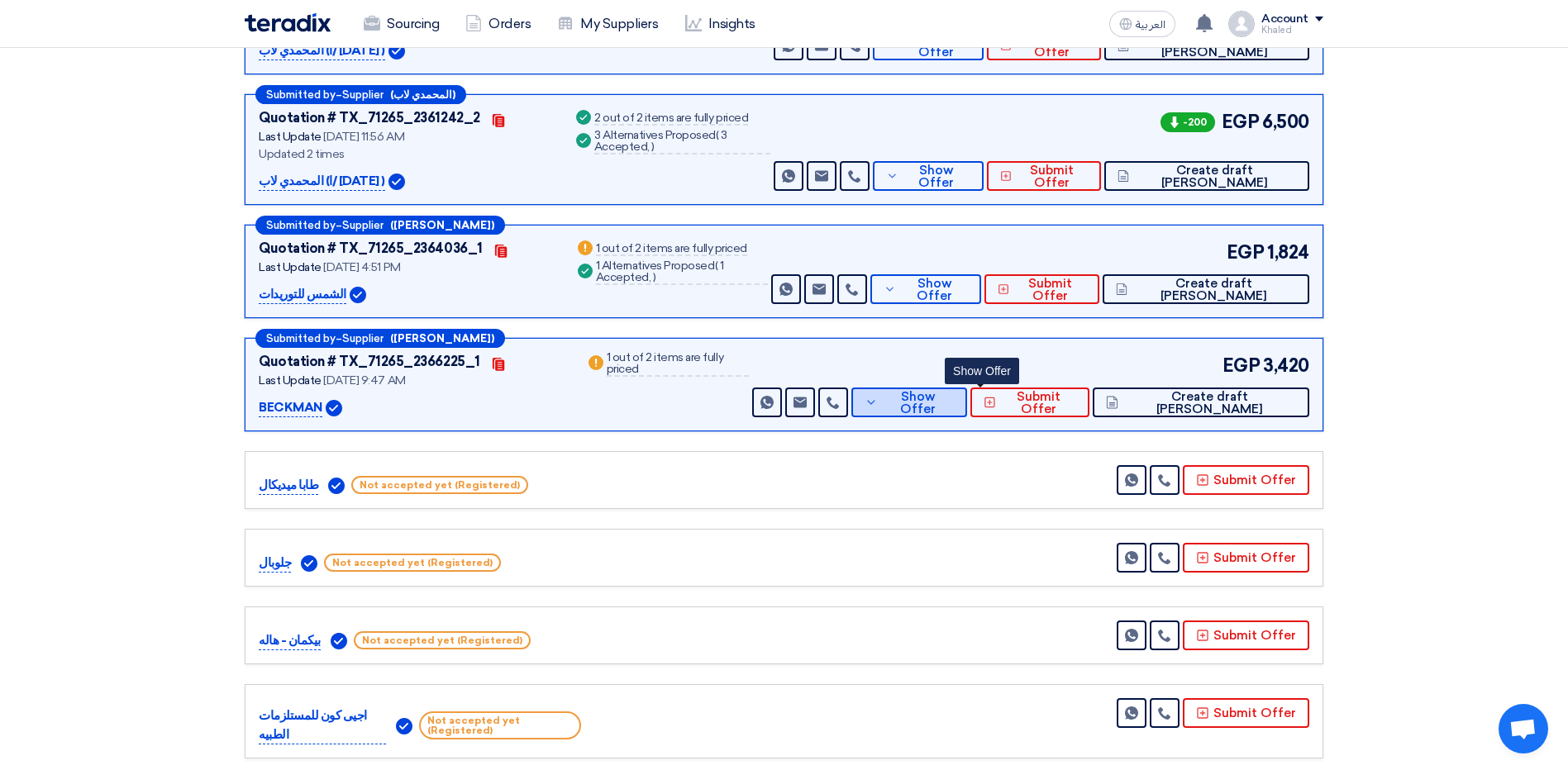
click at [950, 414] on button "Show Offer" at bounding box center [909, 402] width 115 height 30
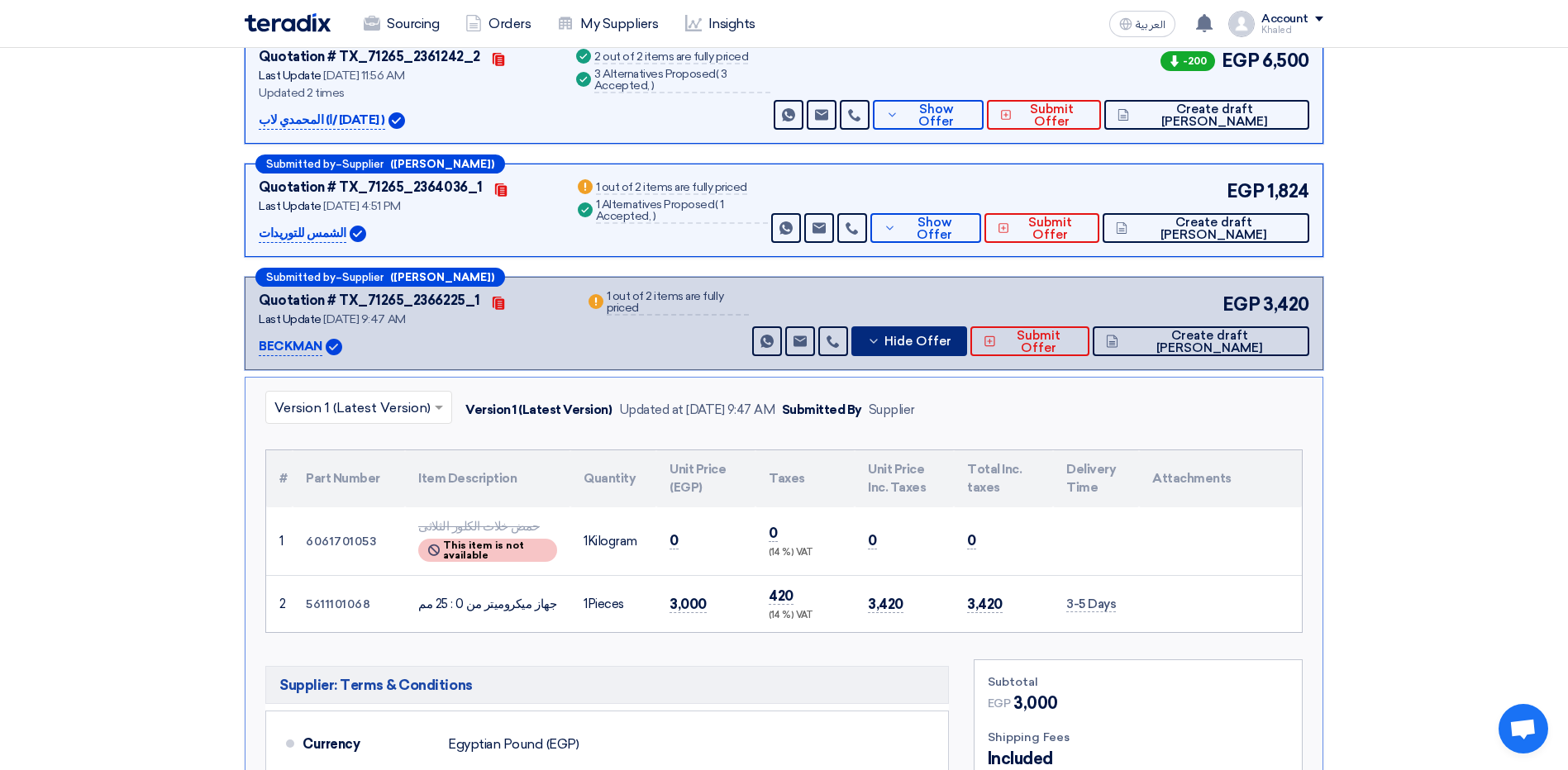
scroll to position [998, 0]
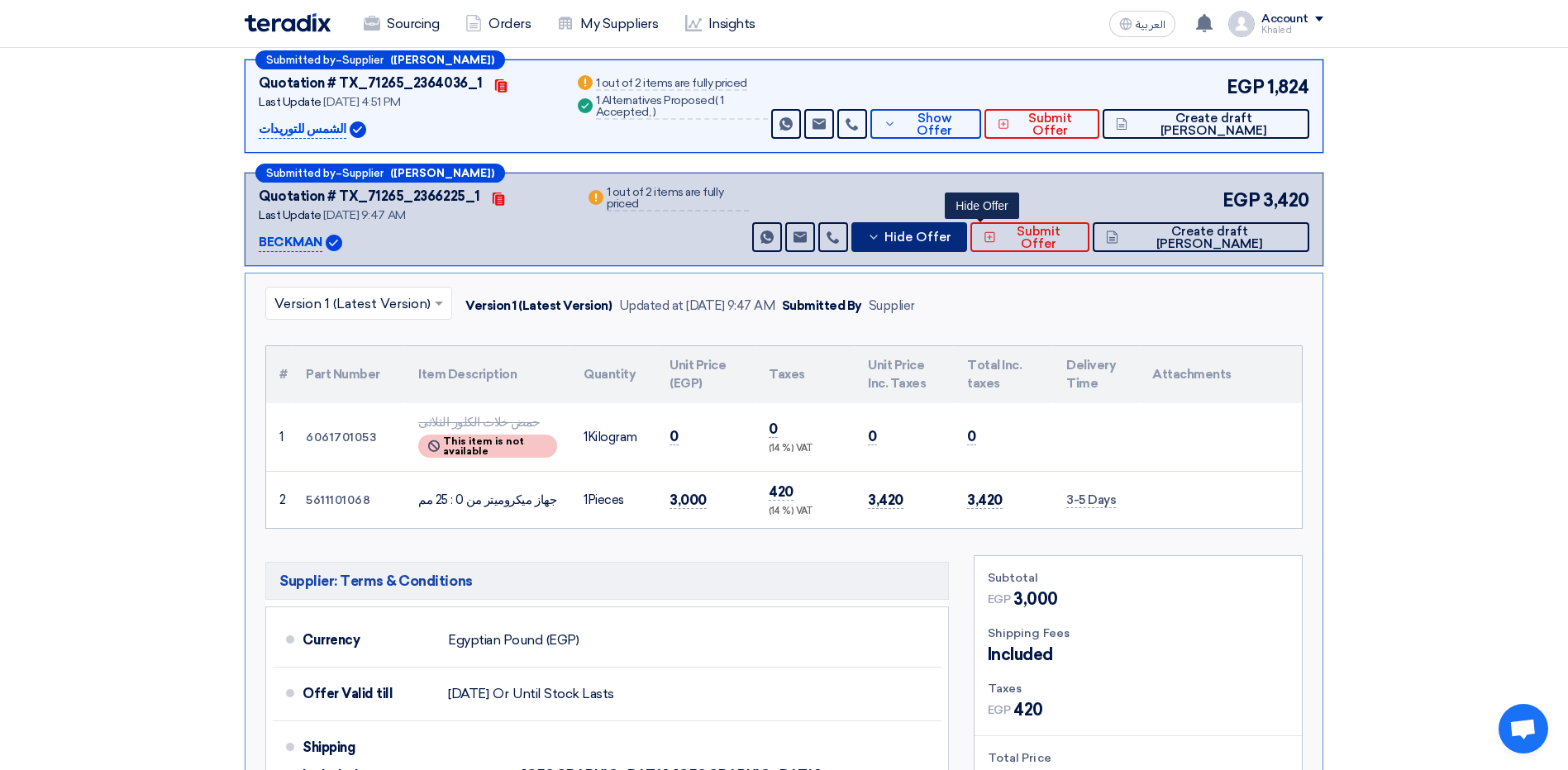
click at [922, 241] on button "Hide Offer" at bounding box center [909, 237] width 115 height 30
